Goal: Task Accomplishment & Management: Use online tool/utility

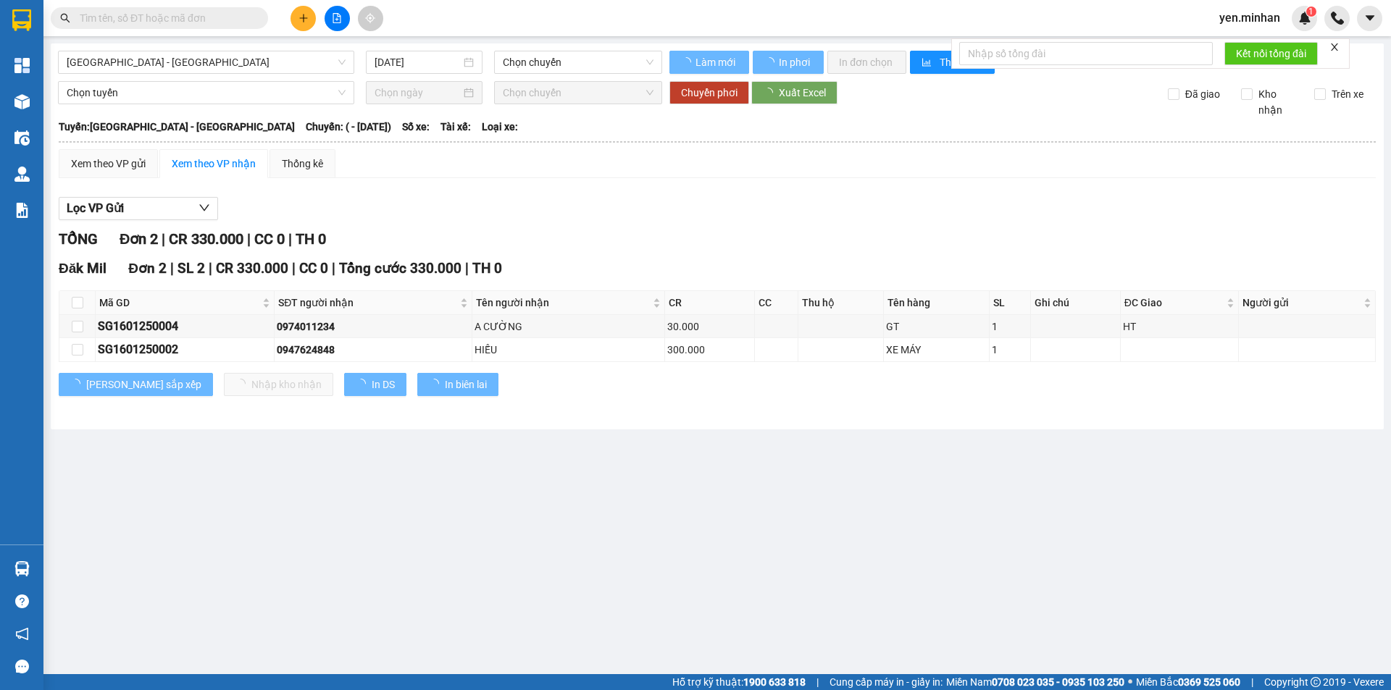
type input "16/01/2025"
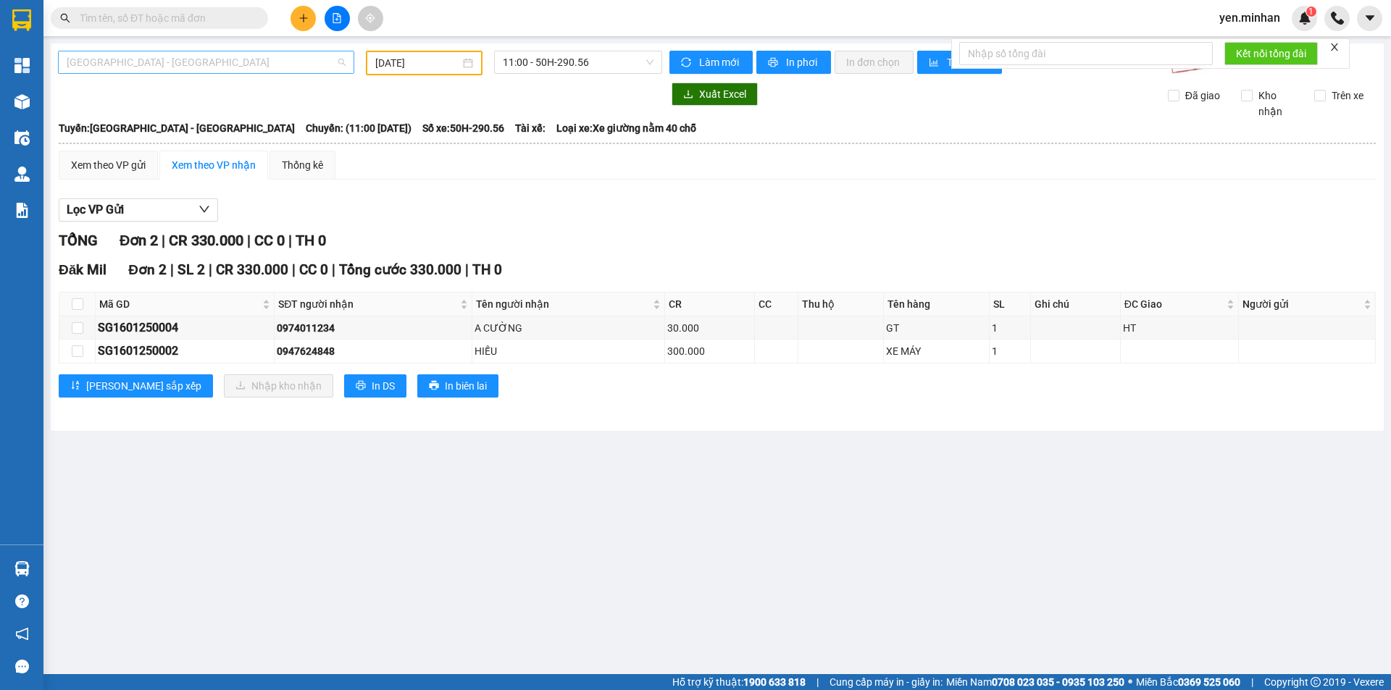
click at [177, 61] on span "Sài Gòn - Đắk Nông" at bounding box center [206, 62] width 279 height 22
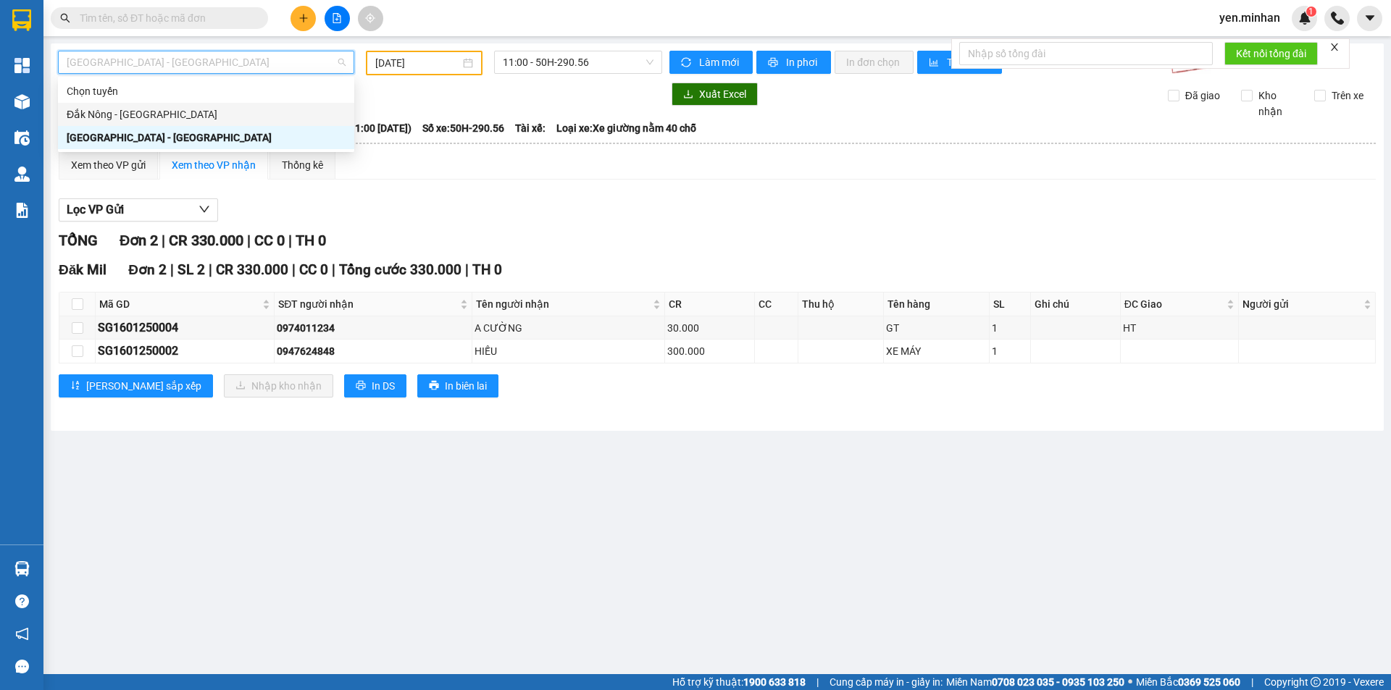
click at [151, 115] on div "Đắk Nông - [GEOGRAPHIC_DATA]" at bounding box center [206, 114] width 279 height 16
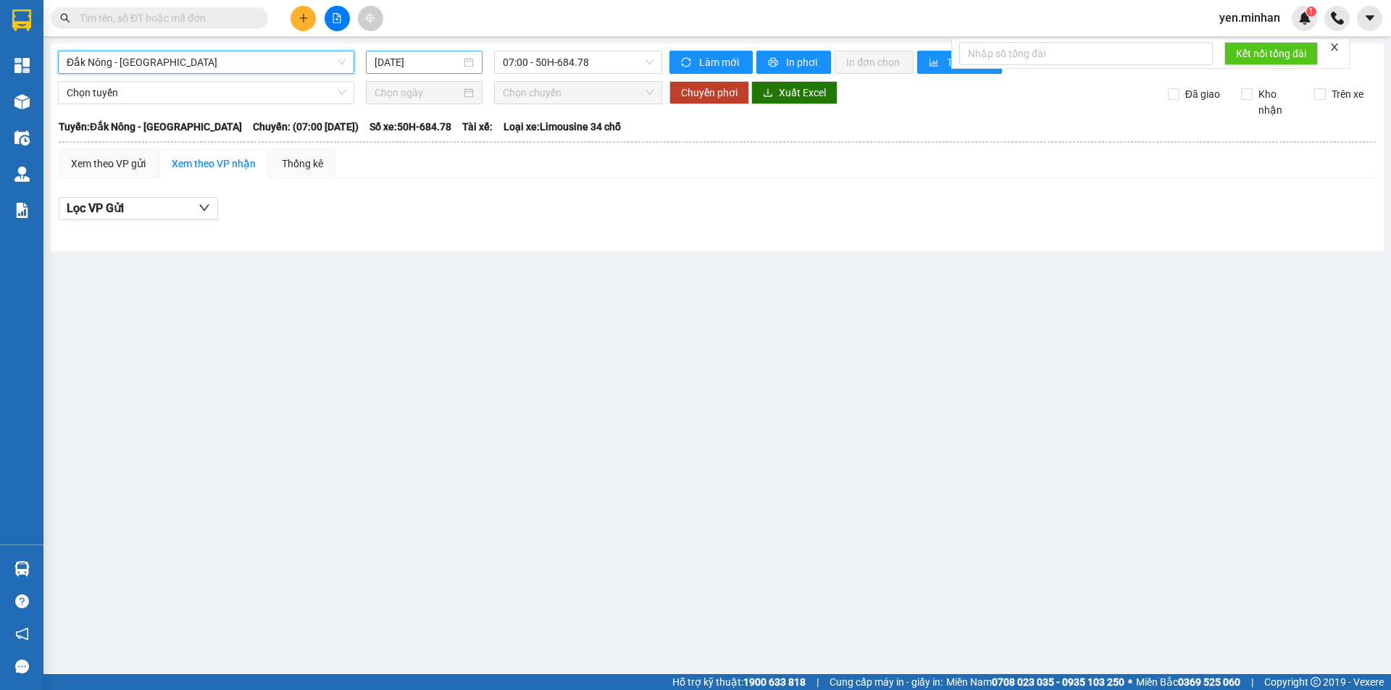
click at [416, 67] on input "[DATE]" at bounding box center [418, 62] width 86 height 16
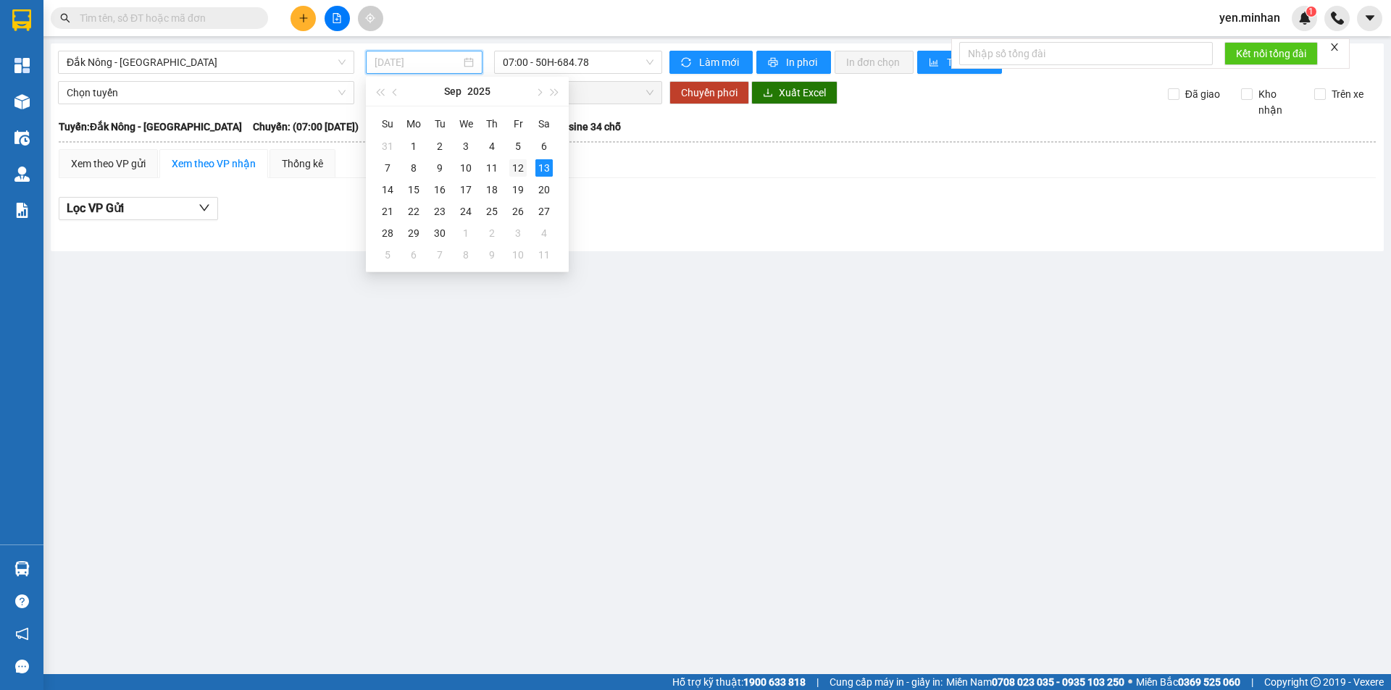
click at [519, 165] on div "12" at bounding box center [517, 167] width 17 height 17
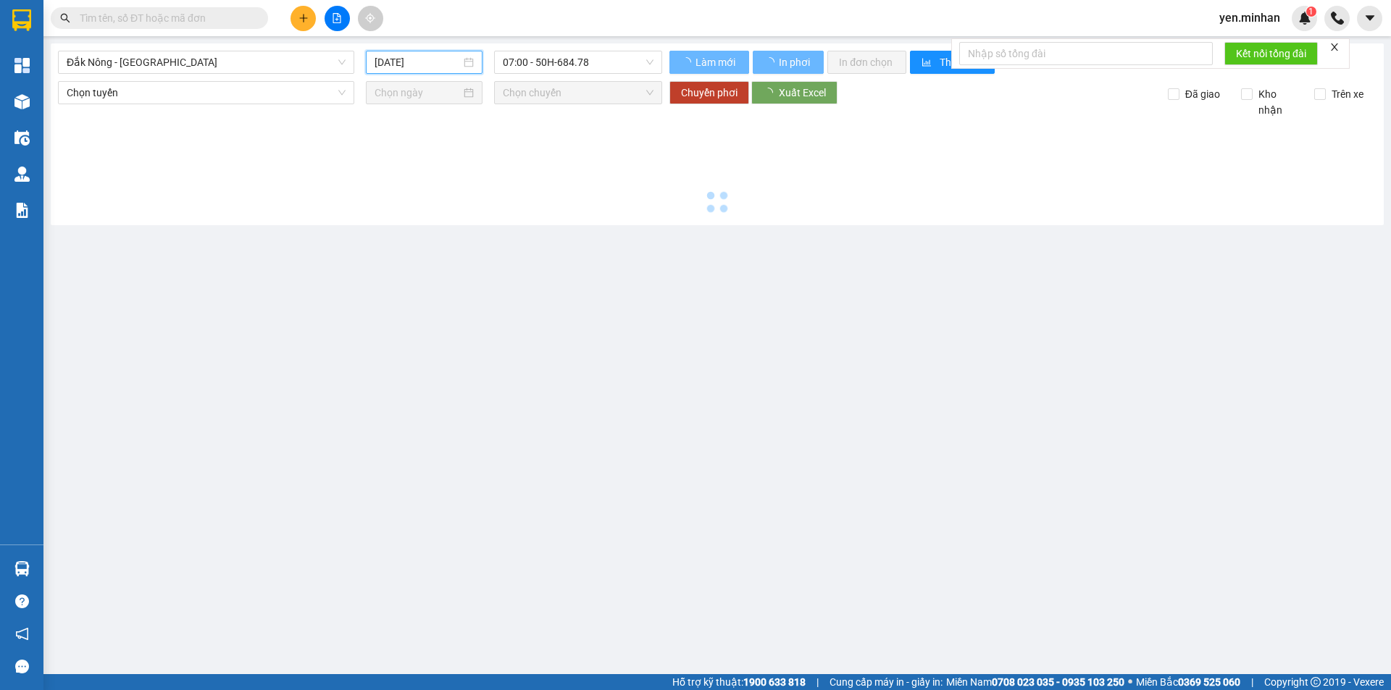
type input "[DATE]"
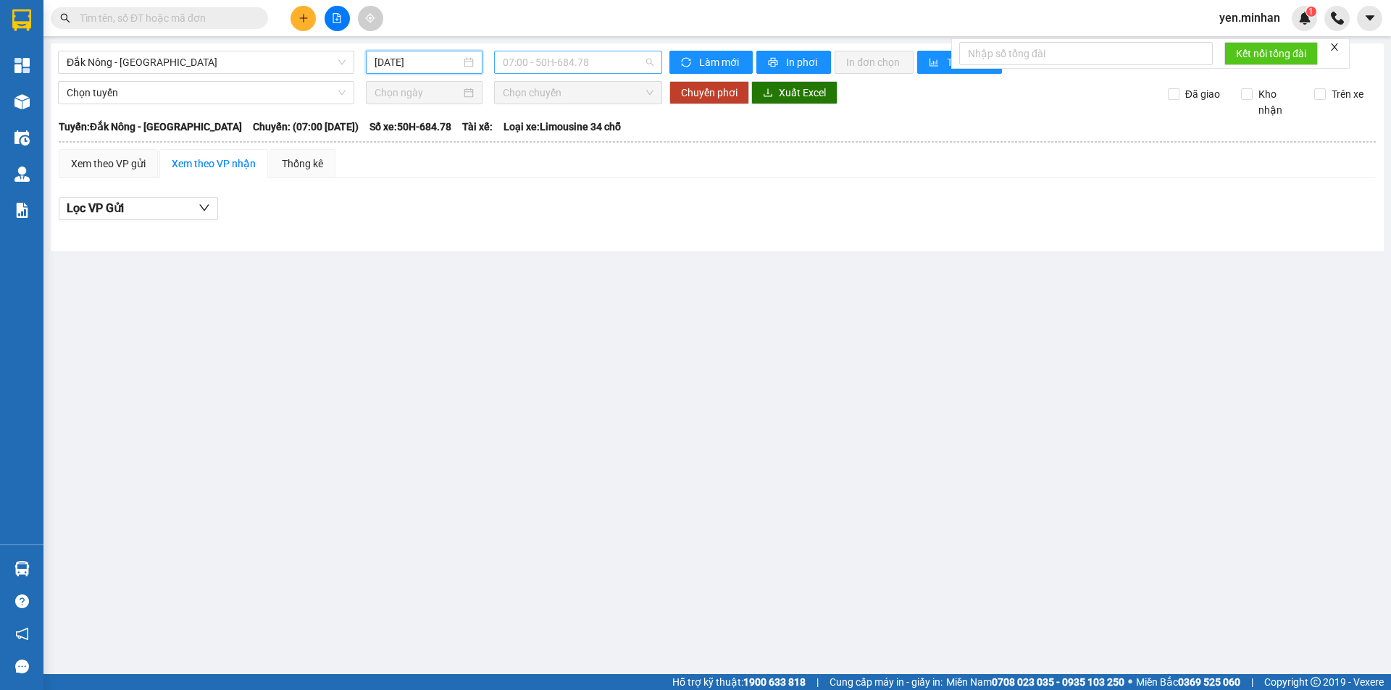
click at [577, 67] on span "07:00 - 50H-684.78" at bounding box center [578, 62] width 151 height 22
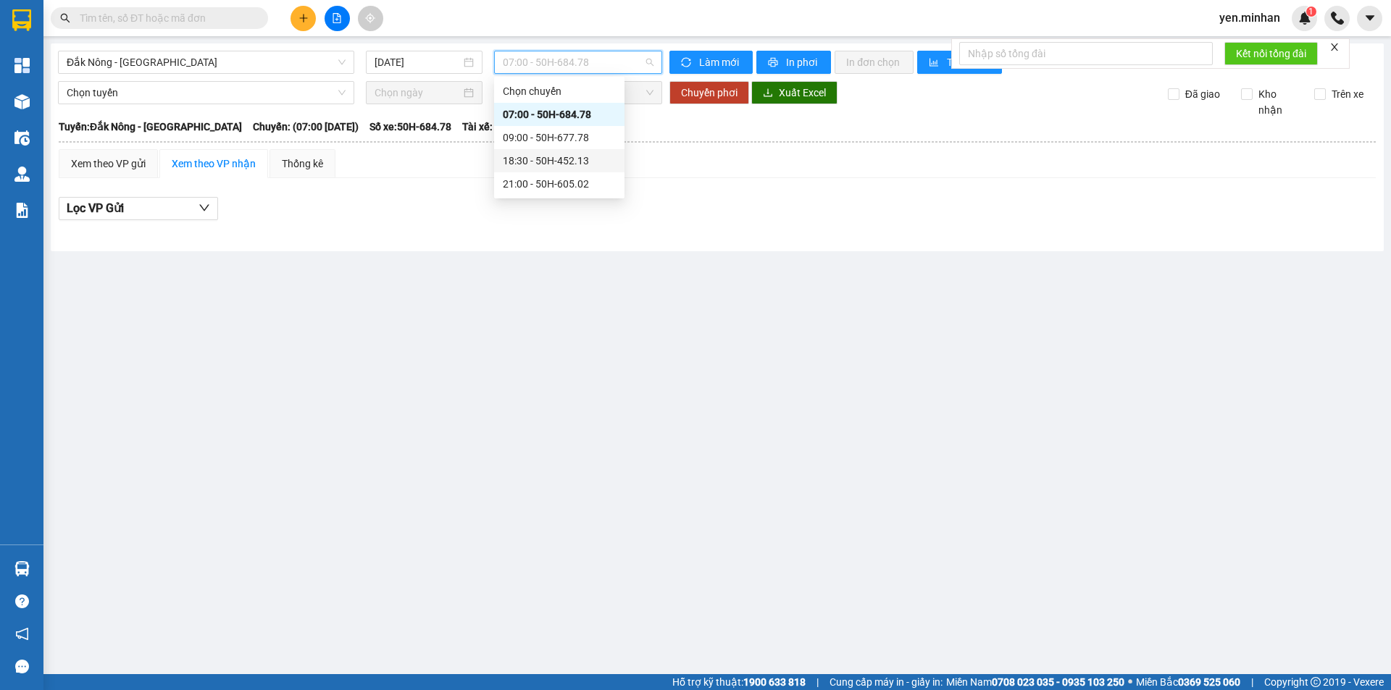
click at [561, 160] on div "18:30 - 50H-452.13" at bounding box center [559, 161] width 113 height 16
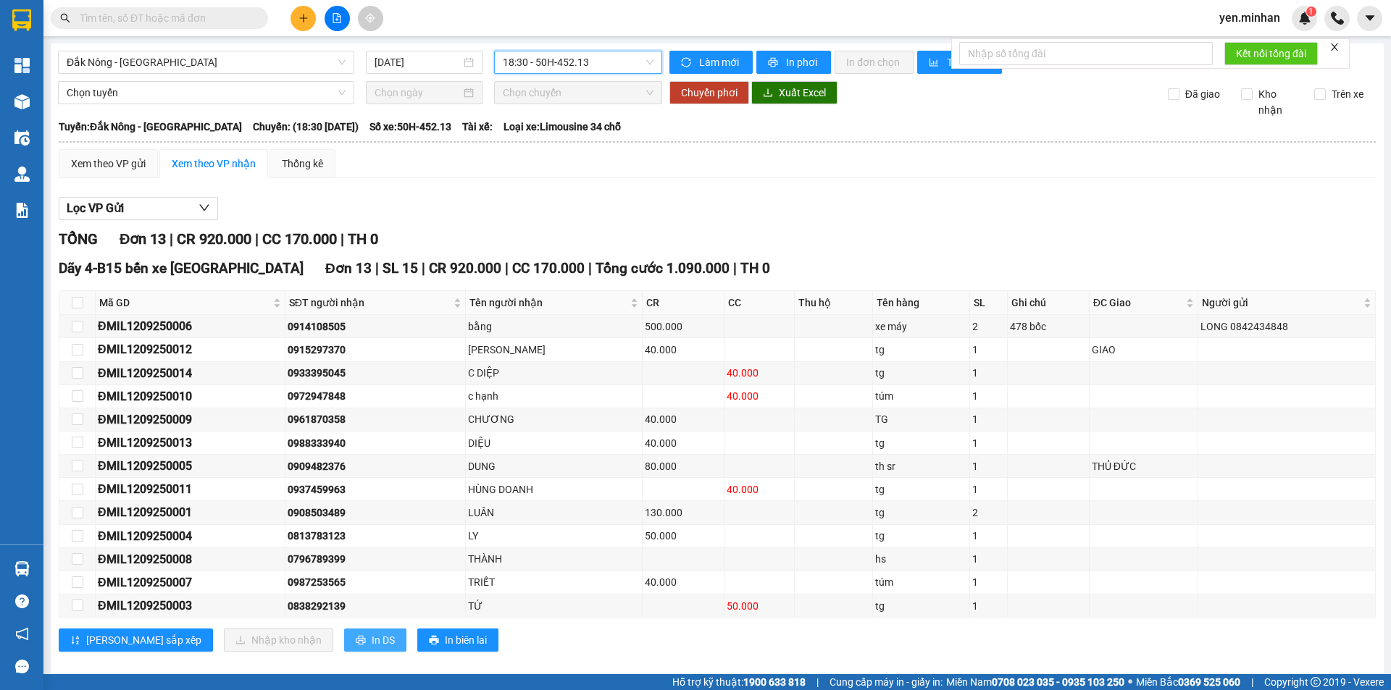
click at [372, 638] on span "In DS" at bounding box center [383, 640] width 23 height 16
click at [77, 303] on input "checkbox" at bounding box center [78, 303] width 12 height 12
checkbox input "true"
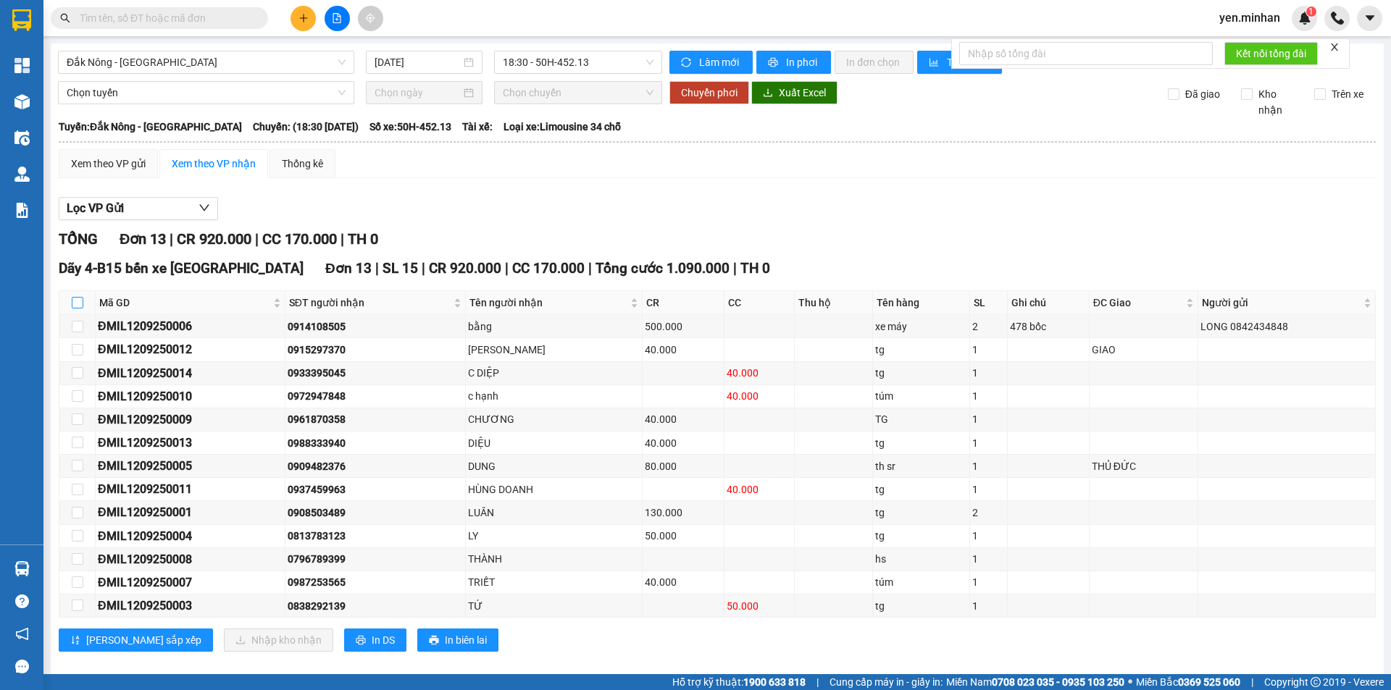
checkbox input "true"
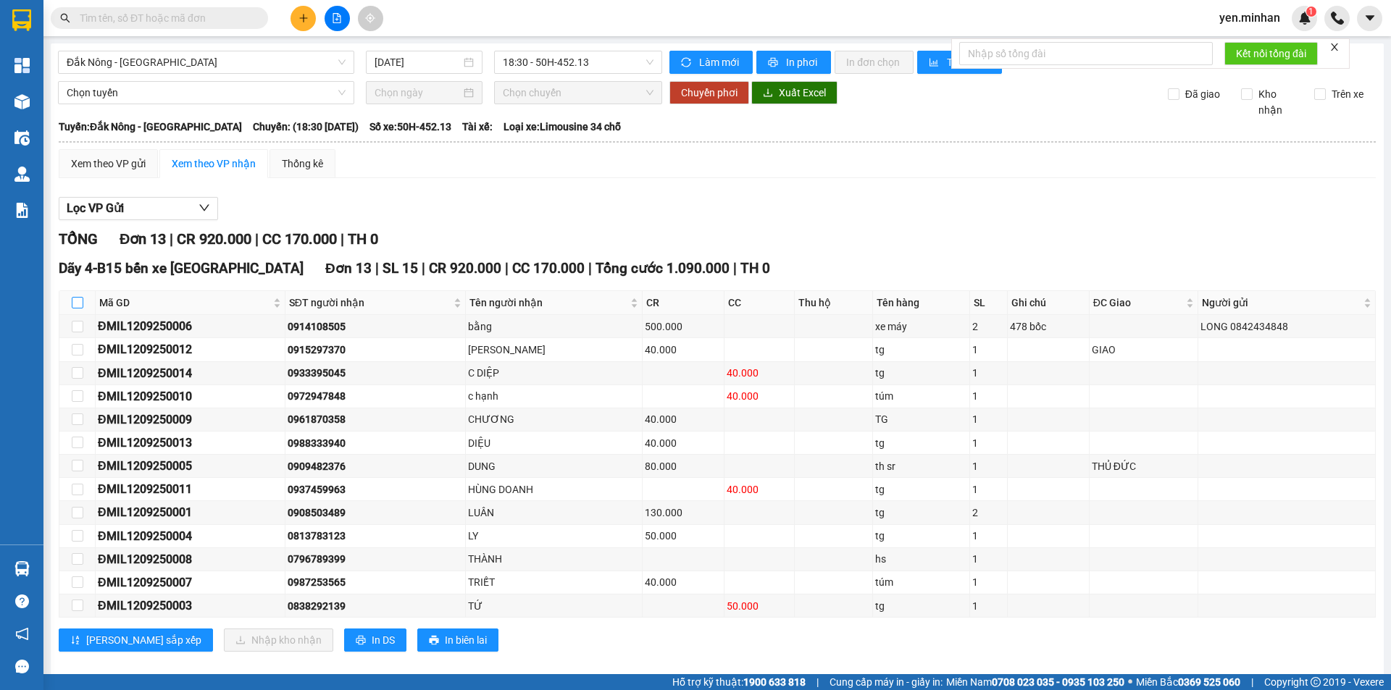
checkbox input "true"
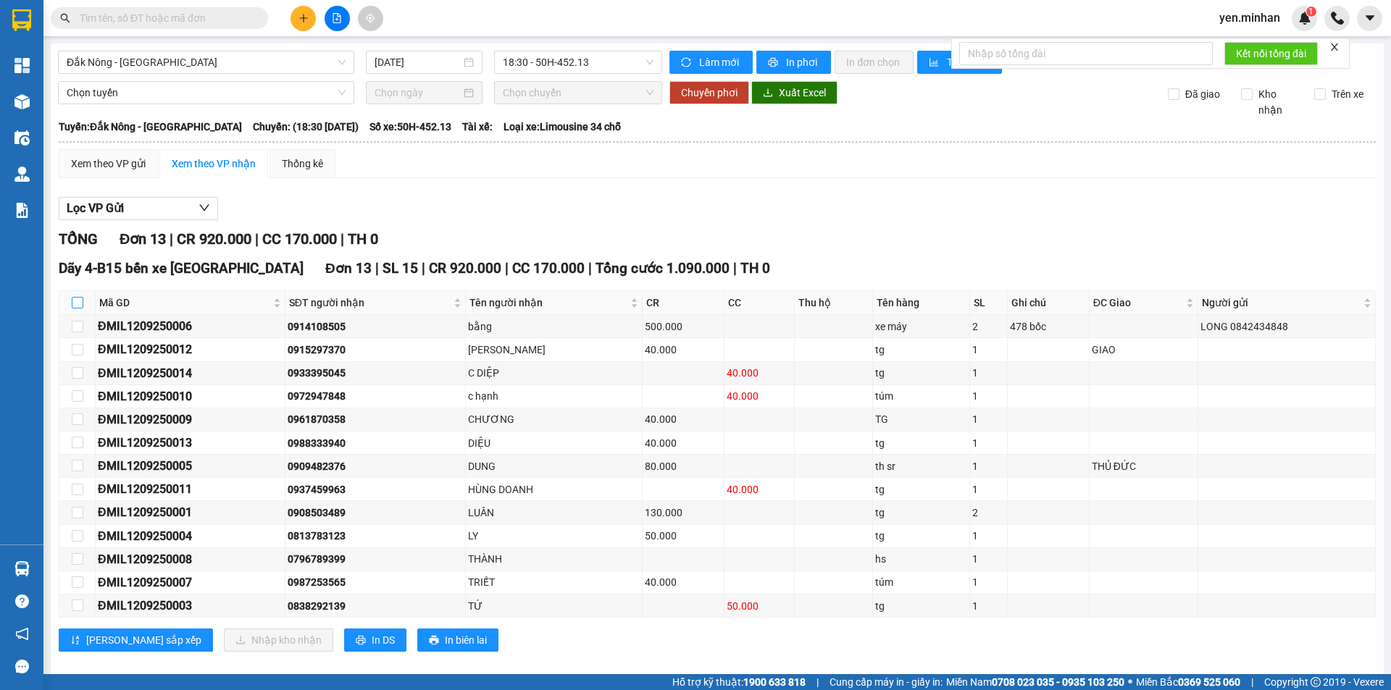
checkbox input "true"
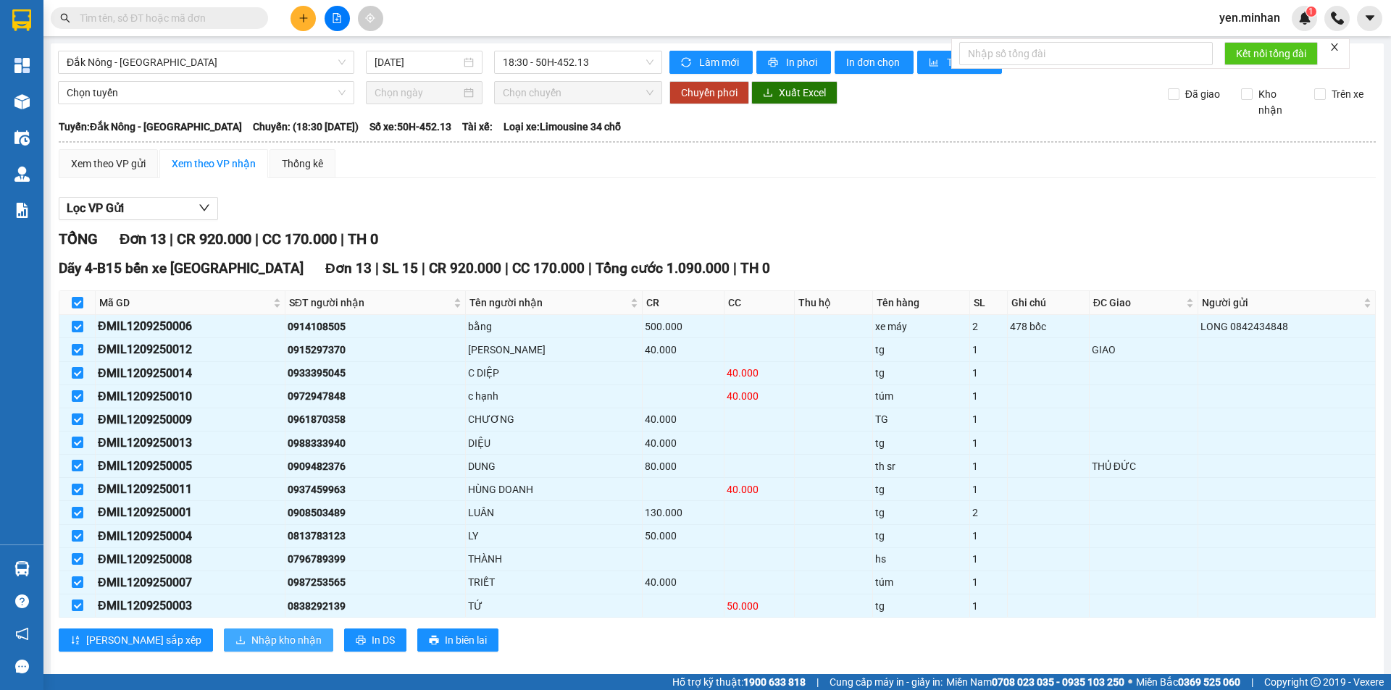
click at [251, 637] on span "Nhập kho nhận" at bounding box center [286, 640] width 70 height 16
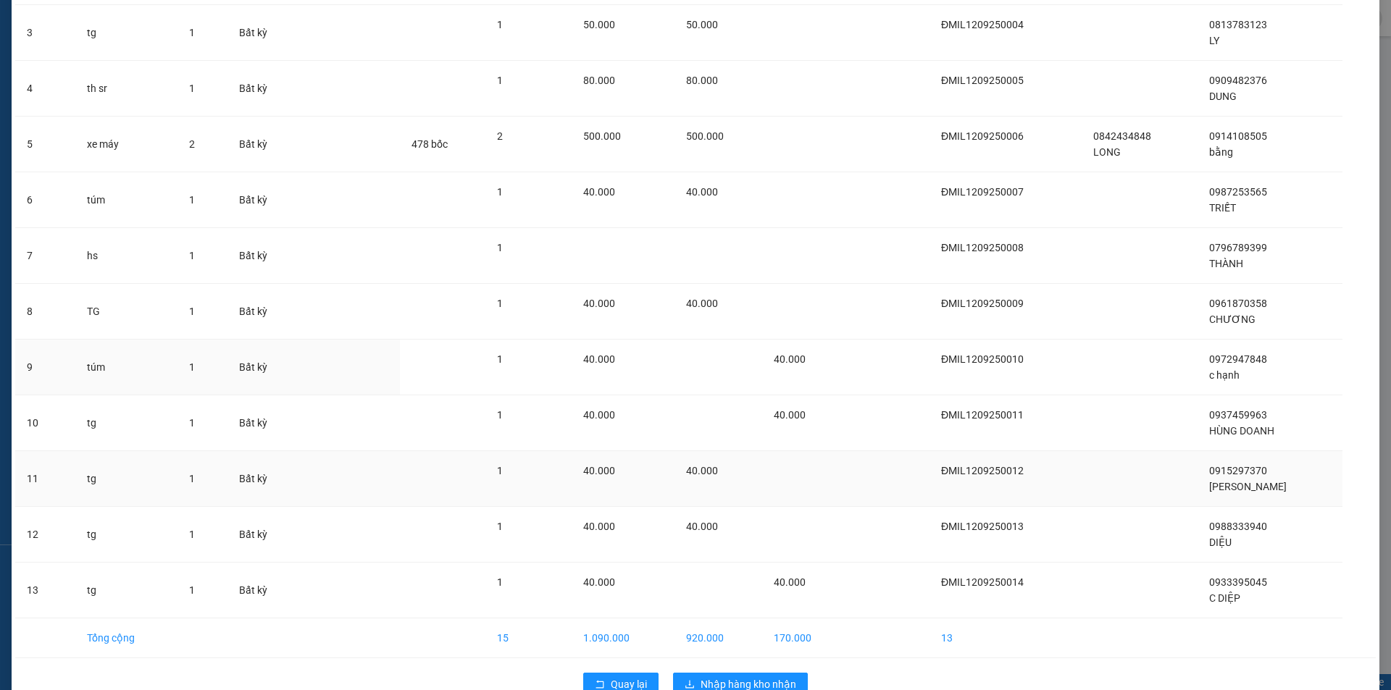
scroll to position [262, 0]
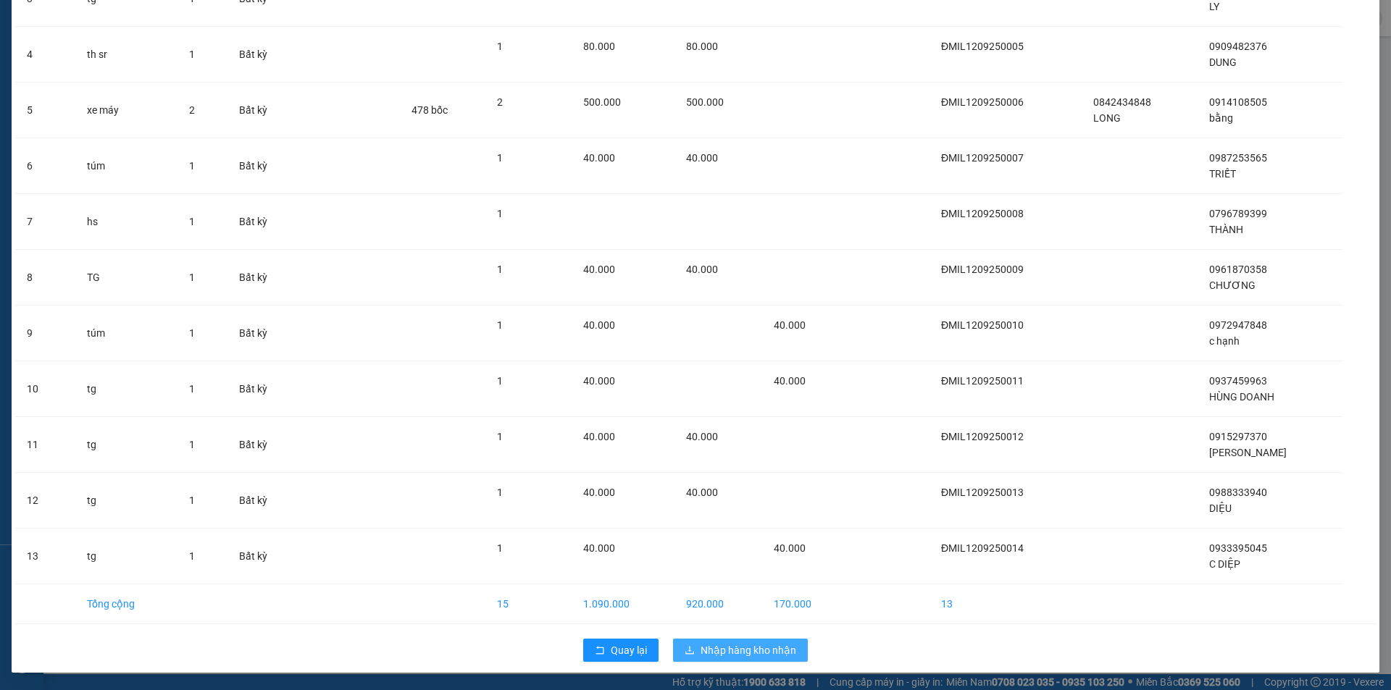
click at [722, 652] on span "Nhập hàng kho nhận" at bounding box center [749, 651] width 96 height 16
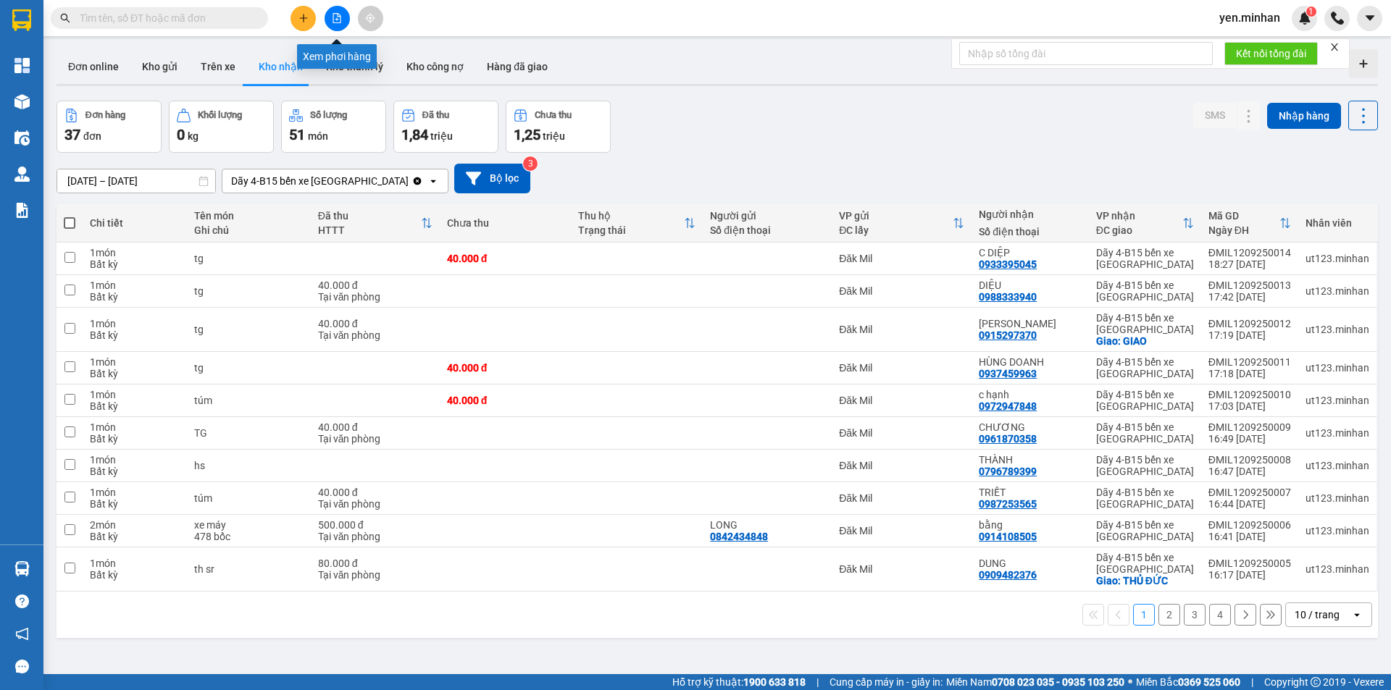
click at [340, 19] on icon "file-add" at bounding box center [337, 18] width 8 height 10
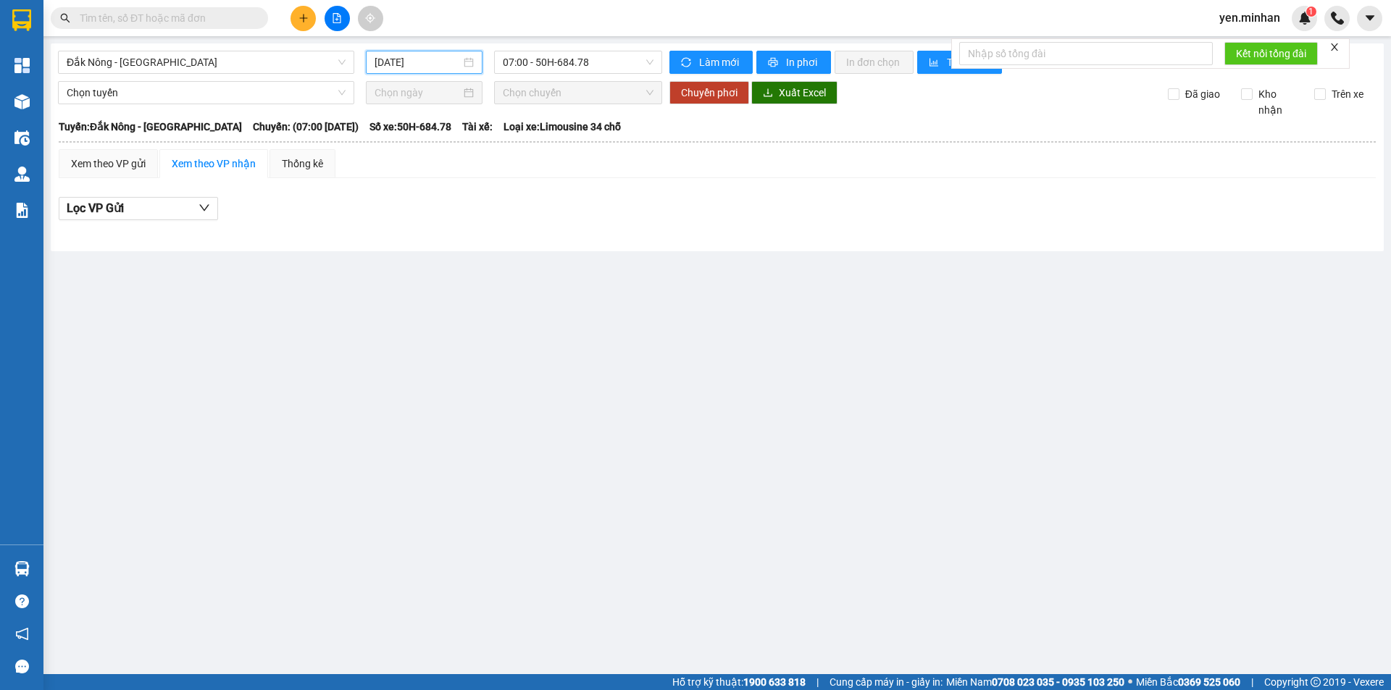
click at [441, 65] on input "[DATE]" at bounding box center [418, 62] width 86 height 16
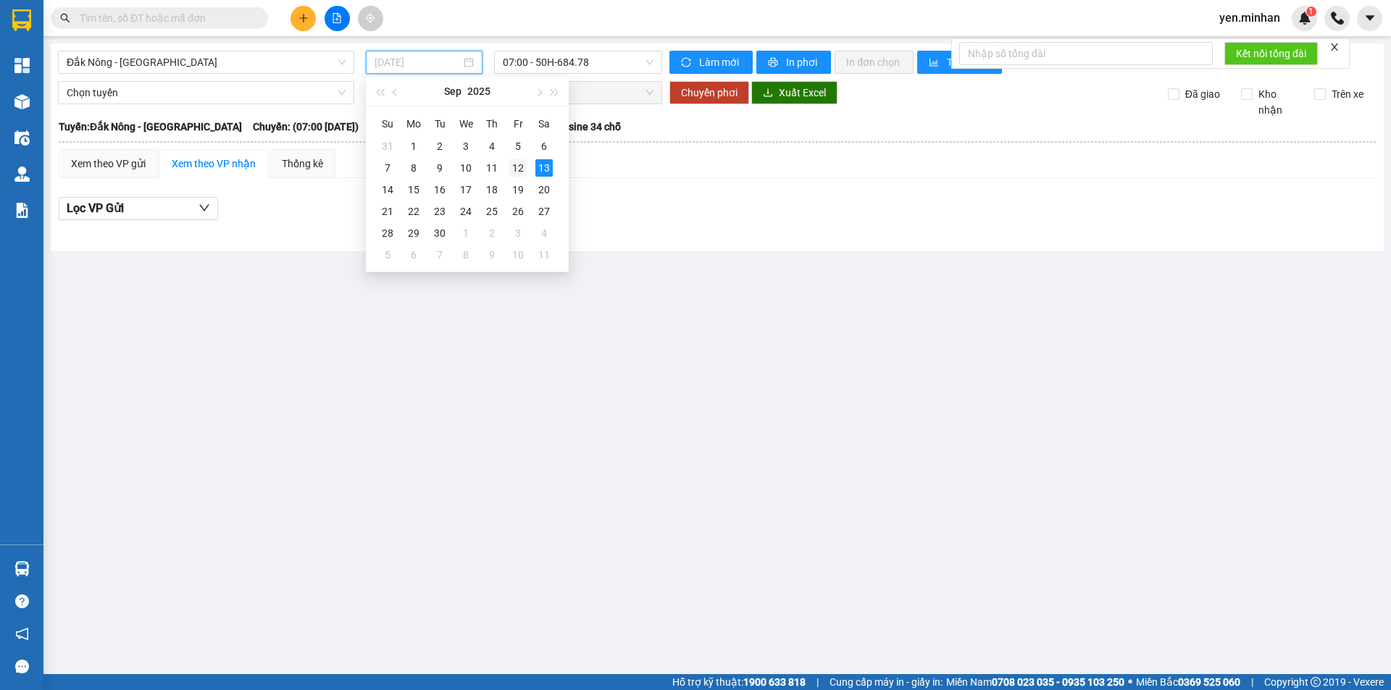
click at [520, 166] on div "12" at bounding box center [517, 167] width 17 height 17
type input "[DATE]"
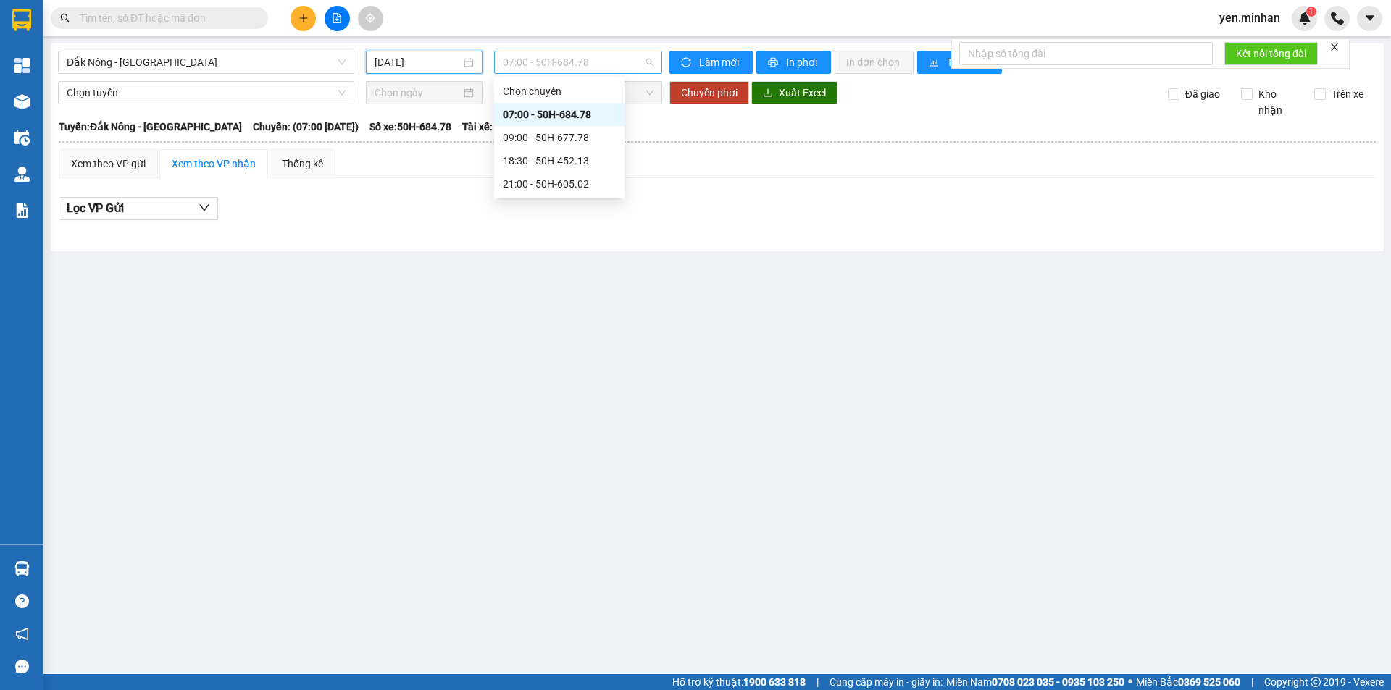
click at [582, 59] on span "07:00 - 50H-684.78" at bounding box center [578, 62] width 151 height 22
click at [565, 182] on div "21:00 - 50H-605.02" at bounding box center [559, 184] width 113 height 16
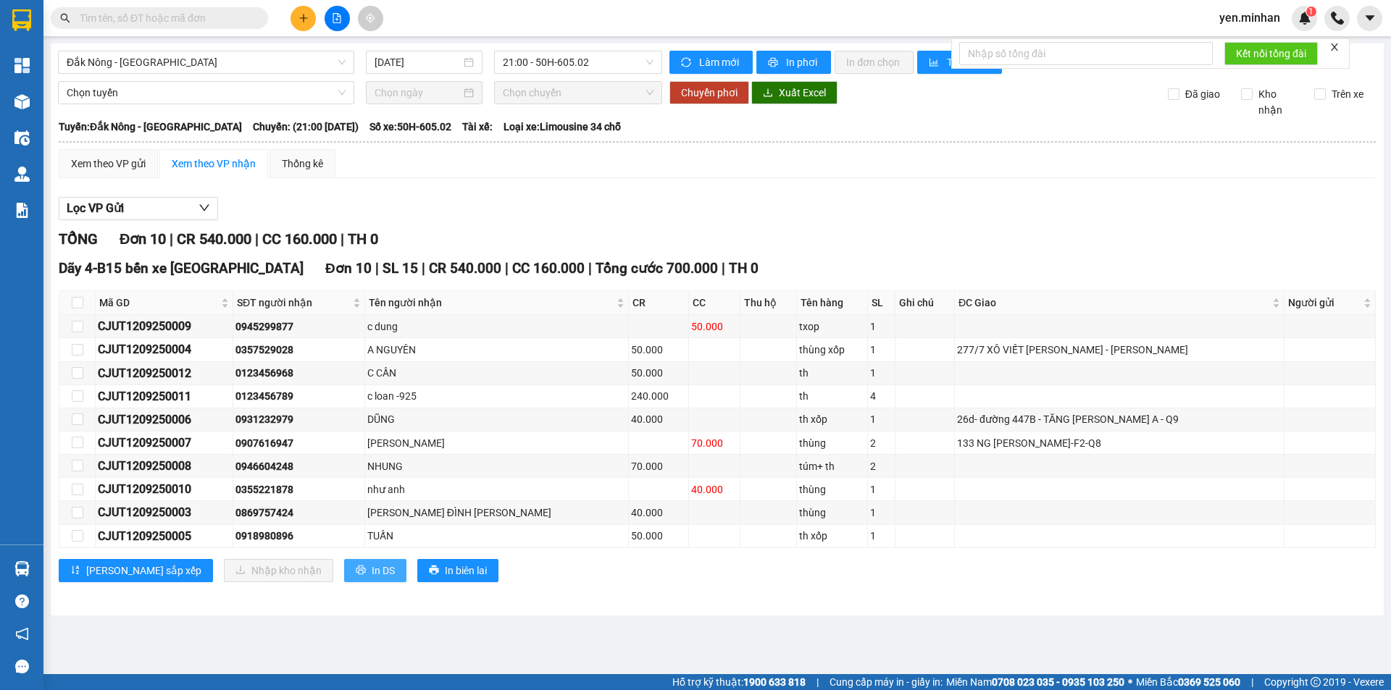
click at [344, 566] on button "In DS" at bounding box center [375, 570] width 62 height 23
click at [73, 303] on input "checkbox" at bounding box center [78, 303] width 12 height 12
checkbox input "true"
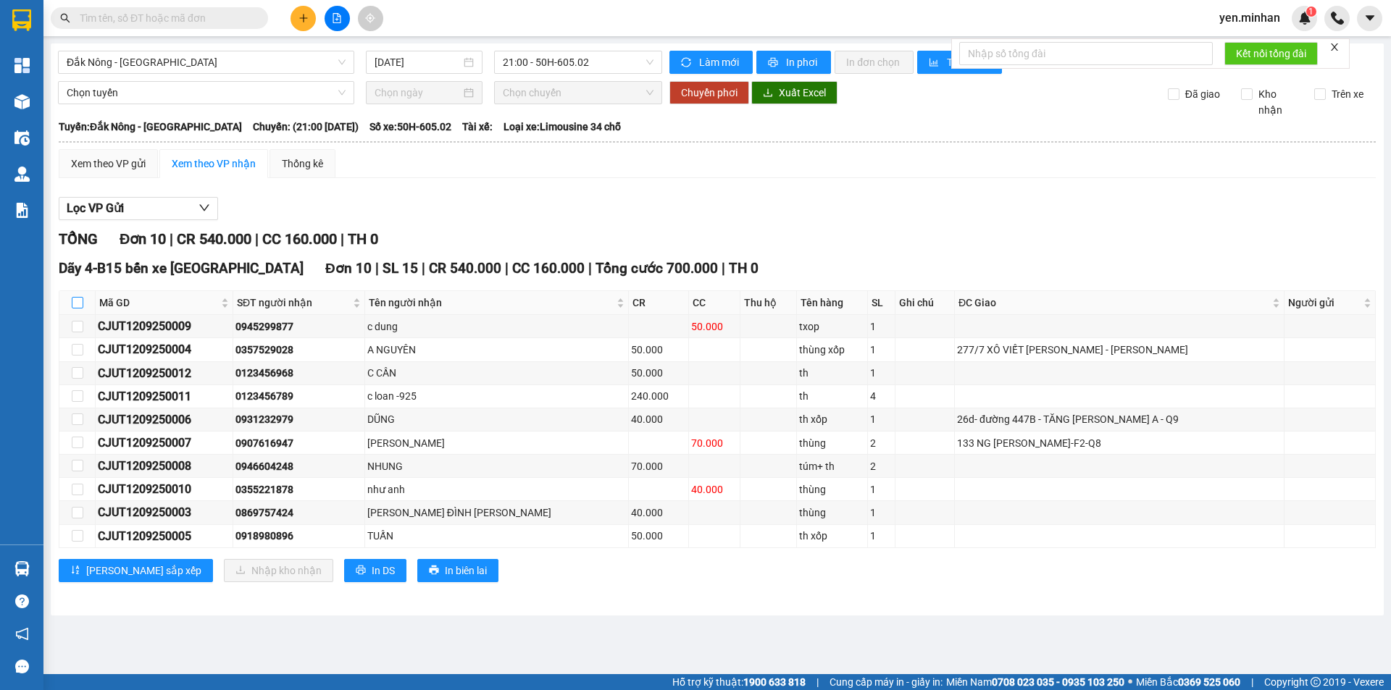
checkbox input "true"
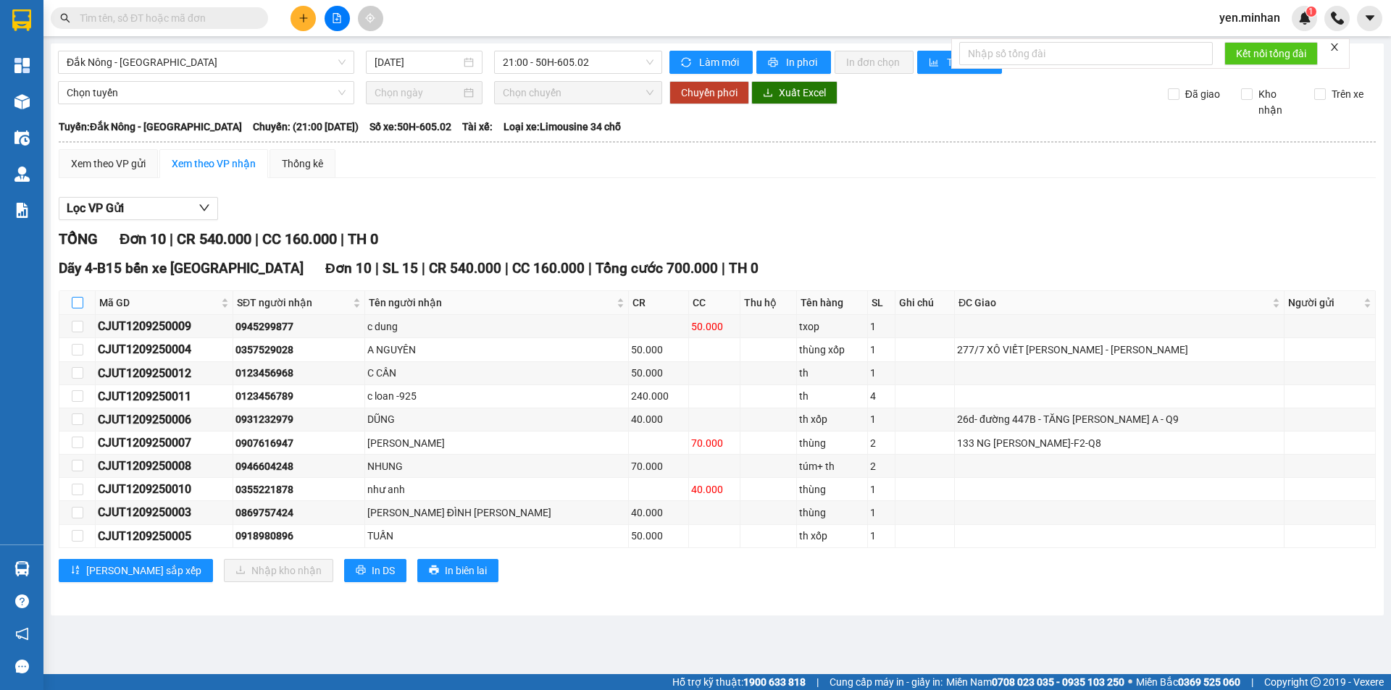
checkbox input "true"
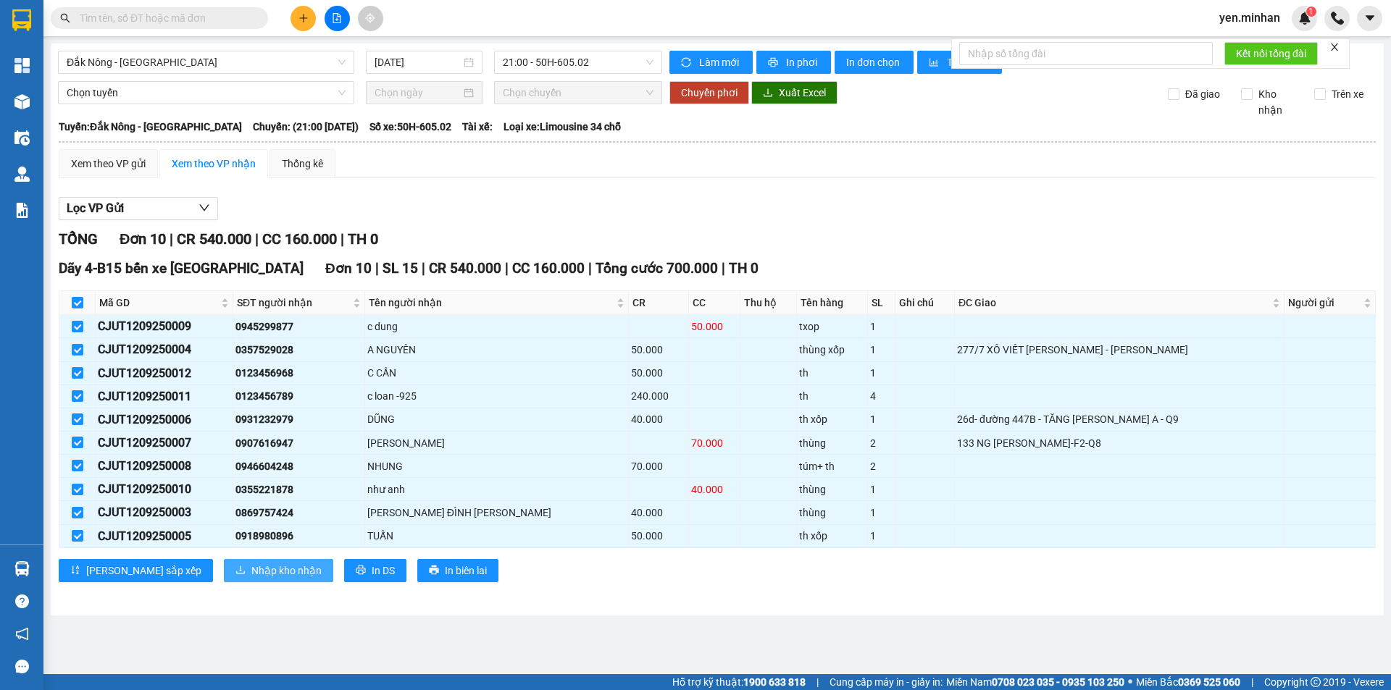
click at [251, 570] on span "Nhập kho nhận" at bounding box center [286, 571] width 70 height 16
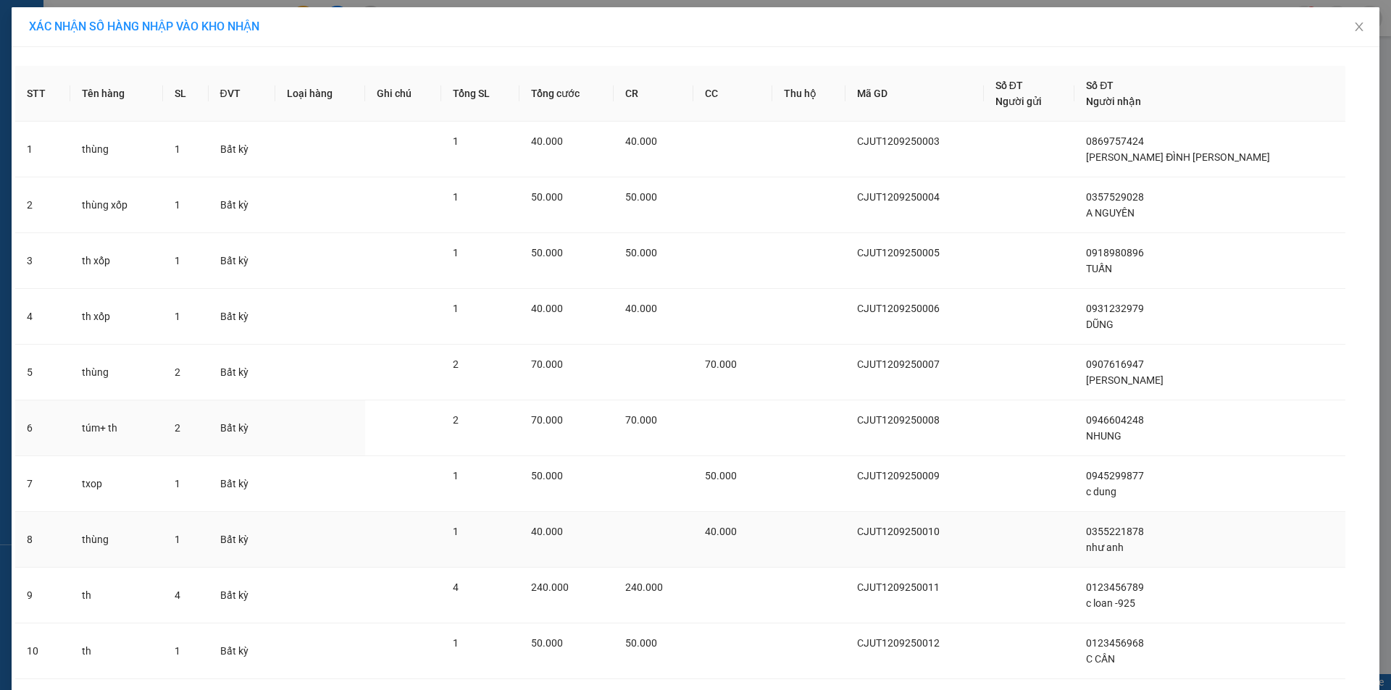
scroll to position [95, 0]
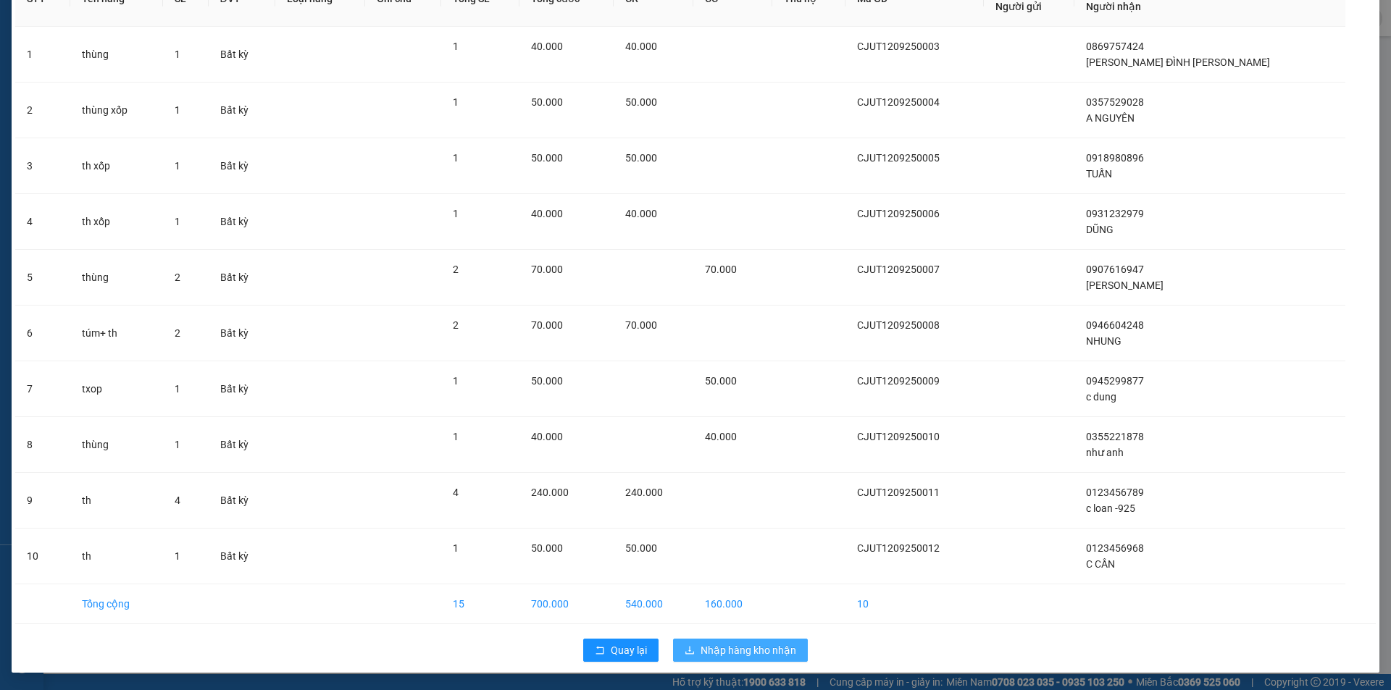
click at [734, 643] on span "Nhập hàng kho nhận" at bounding box center [749, 651] width 96 height 16
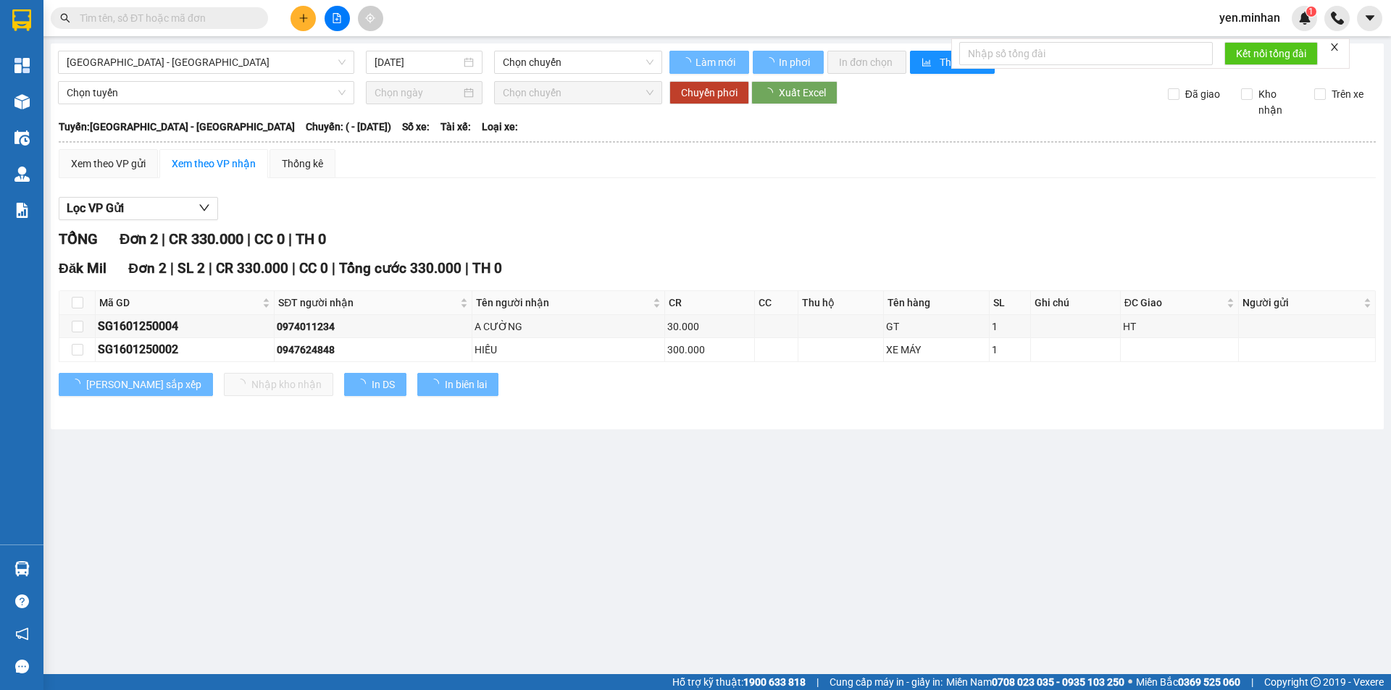
type input "16/01/2025"
